Goal: Information Seeking & Learning: Learn about a topic

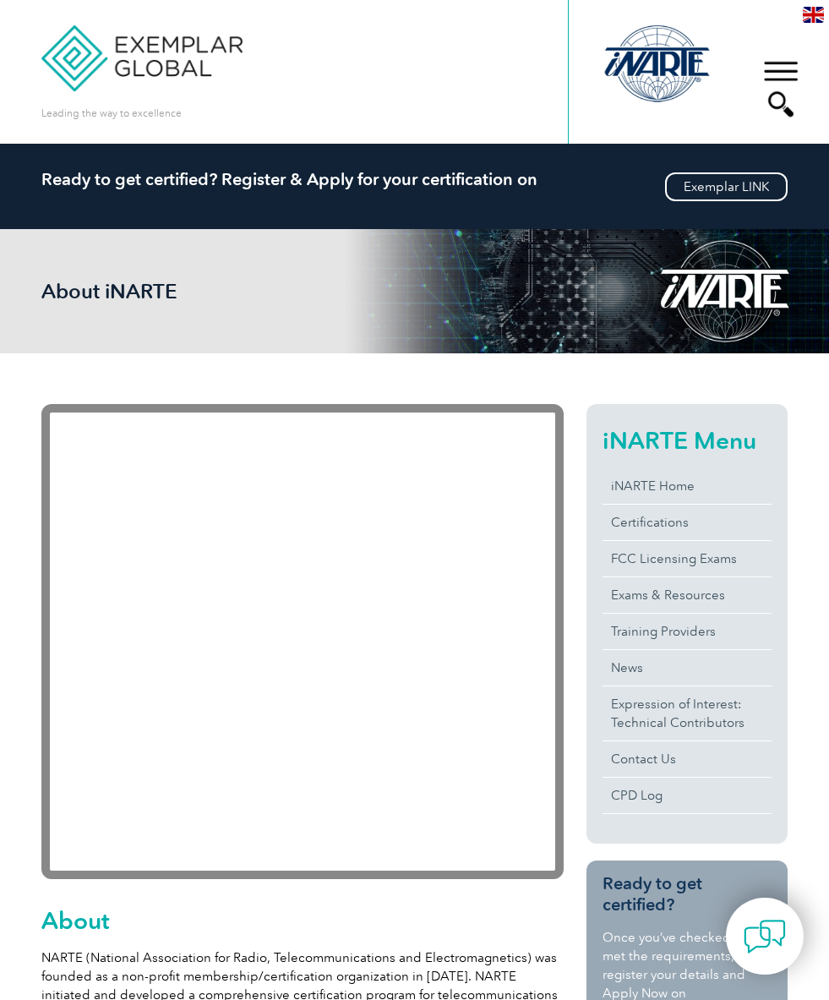
click at [638, 487] on link "iNARTE Home" at bounding box center [687, 486] width 169 height 36
click at [665, 528] on link "Certifications" at bounding box center [687, 523] width 169 height 36
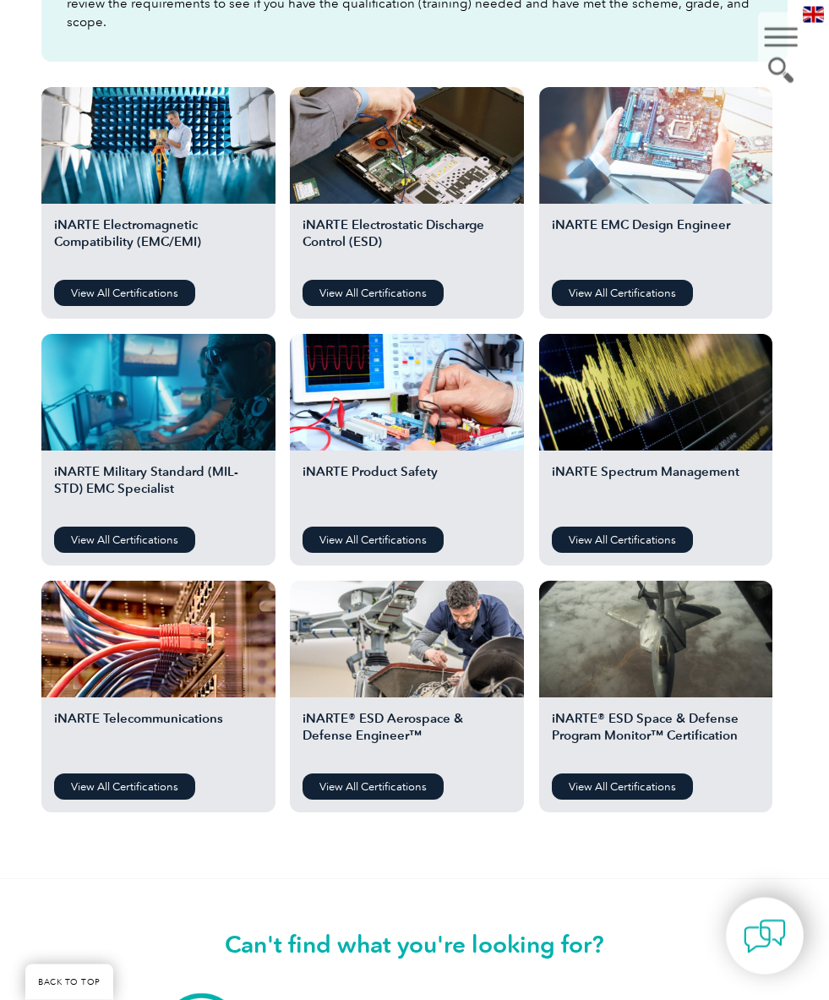
scroll to position [609, 0]
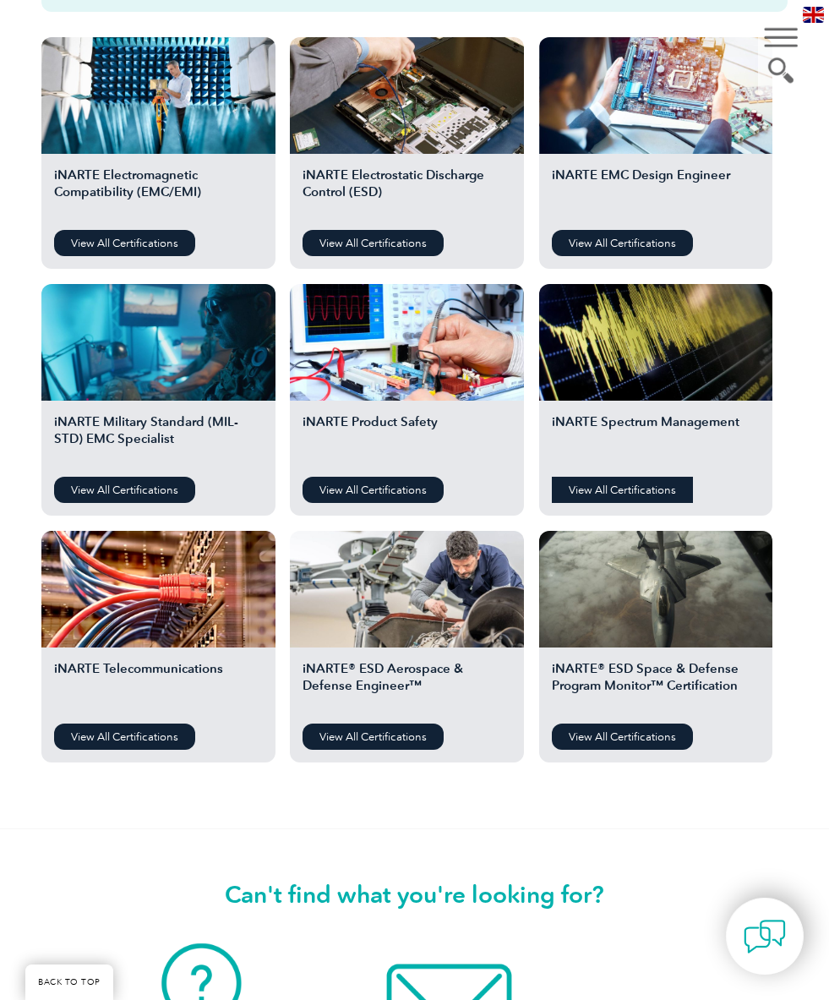
click at [610, 477] on link "View All Certifications" at bounding box center [622, 490] width 141 height 26
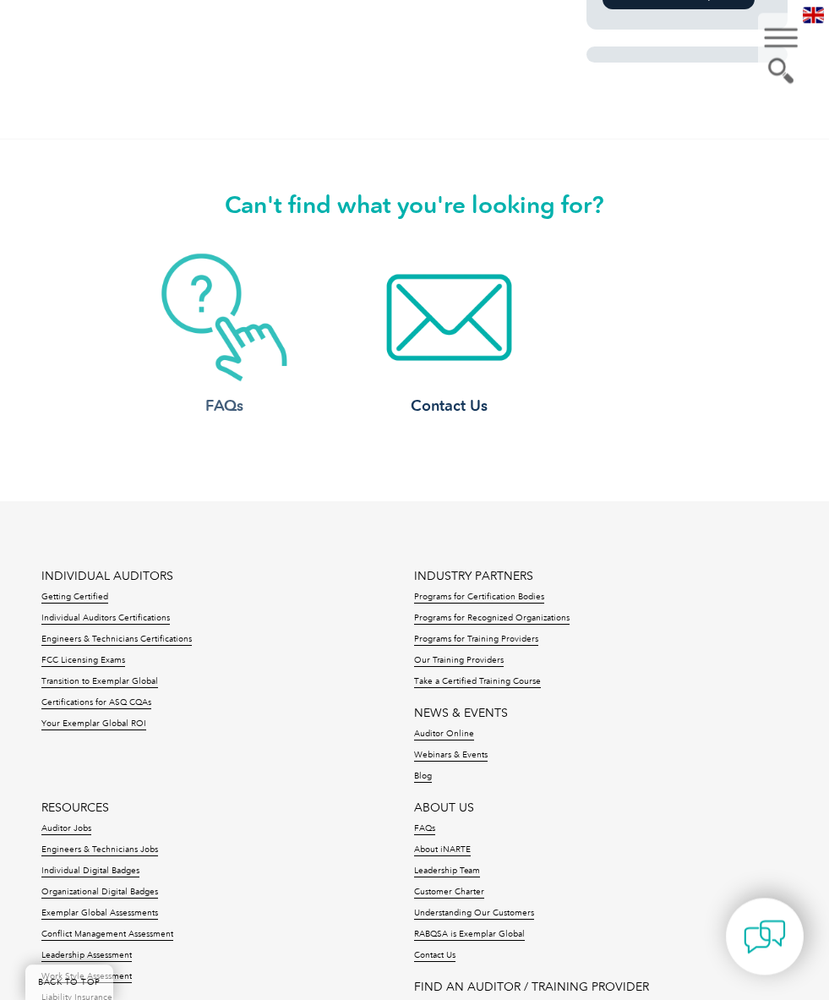
scroll to position [1565, 0]
